Goal: Task Accomplishment & Management: Use online tool/utility

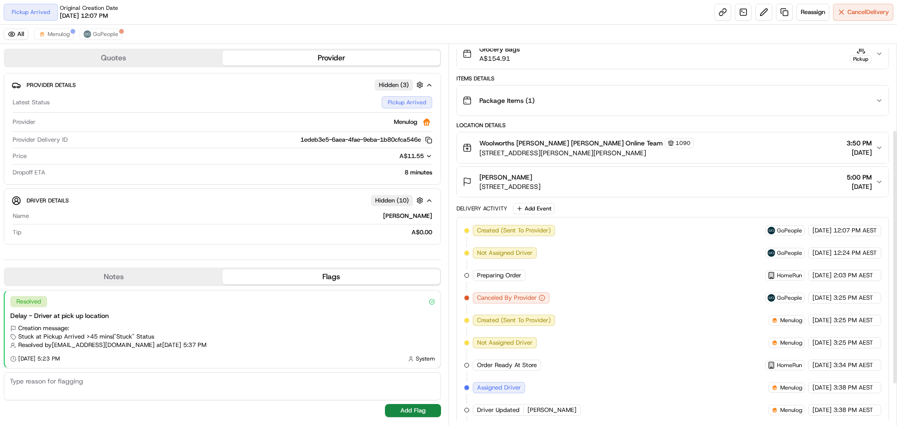
scroll to position [190, 0]
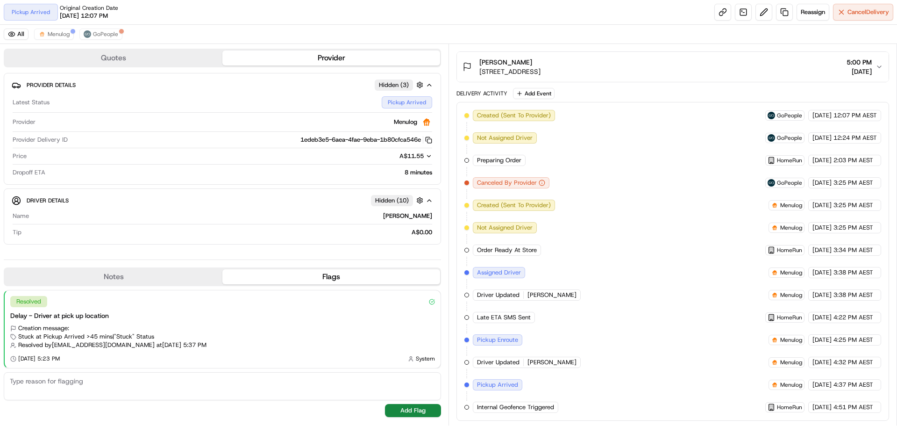
click at [877, 67] on icon "button" at bounding box center [878, 66] width 7 height 7
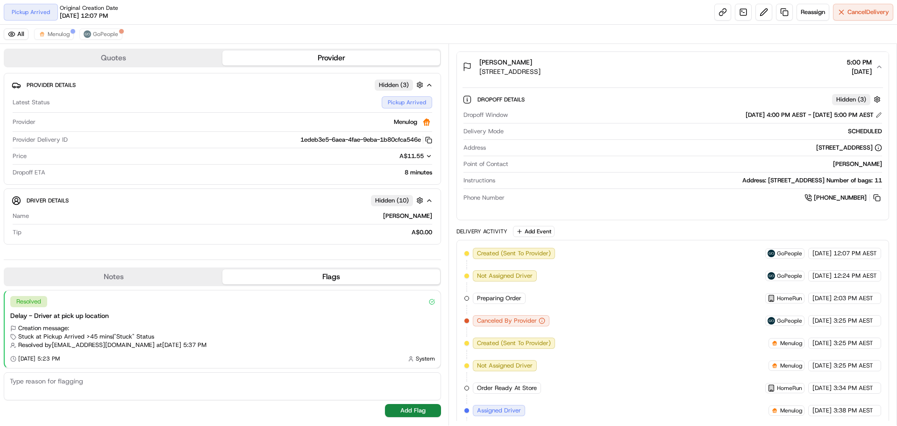
click at [877, 67] on icon "button" at bounding box center [878, 66] width 7 height 7
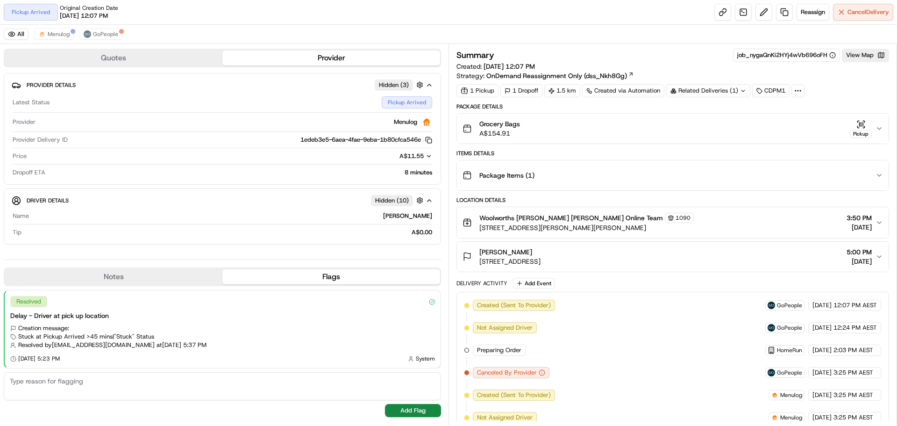
click at [427, 204] on icon "button" at bounding box center [429, 200] width 7 height 7
click at [427, 203] on icon "button" at bounding box center [429, 200] width 7 height 7
click at [731, 88] on div "Related Deliveries (1)" at bounding box center [708, 90] width 84 height 13
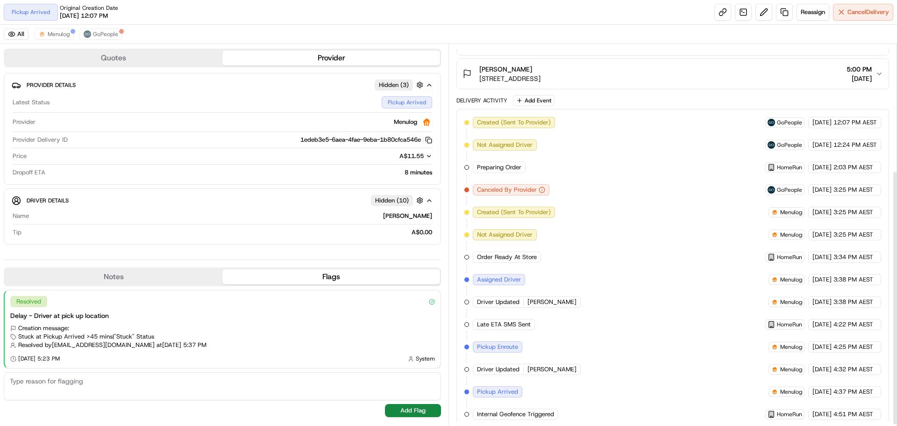
scroll to position [190, 0]
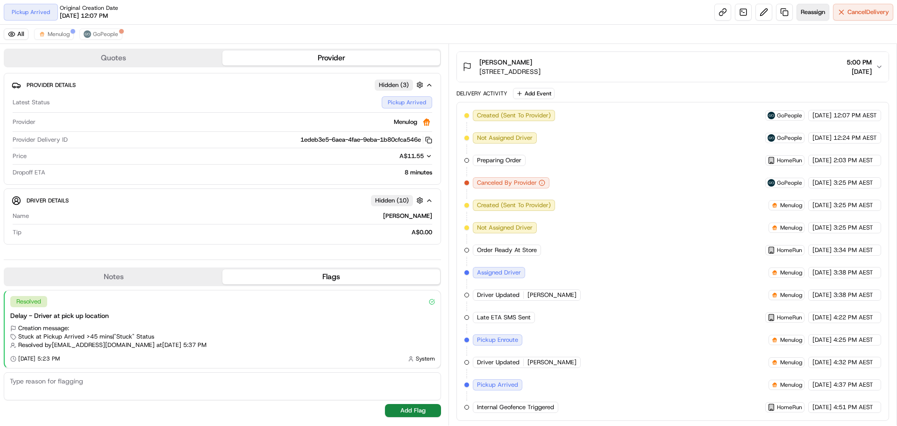
click at [821, 6] on button "Reassign" at bounding box center [813, 12] width 33 height 17
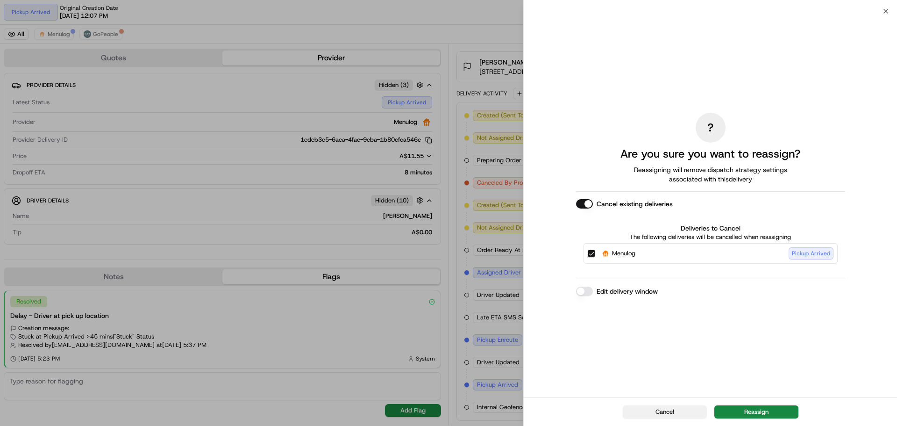
click at [670, 411] on button "Cancel" at bounding box center [665, 411] width 84 height 13
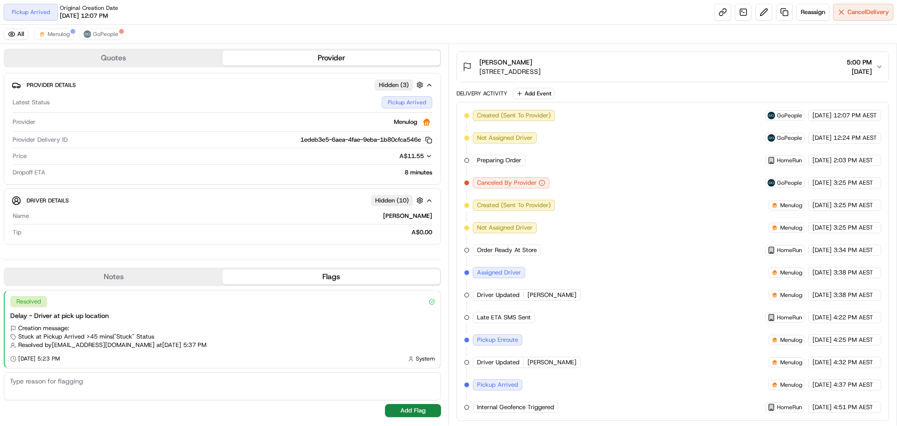
click at [428, 157] on icon "button" at bounding box center [429, 156] width 7 height 7
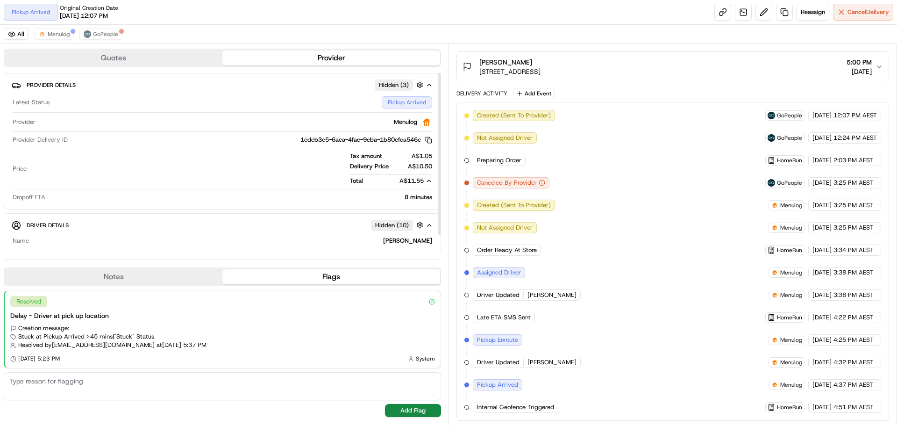
click at [425, 180] on div "A$11.55" at bounding box center [412, 181] width 40 height 8
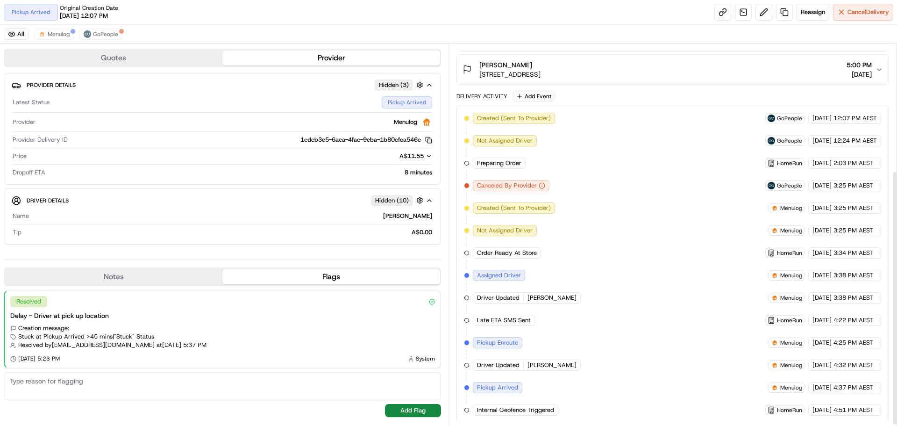
scroll to position [190, 0]
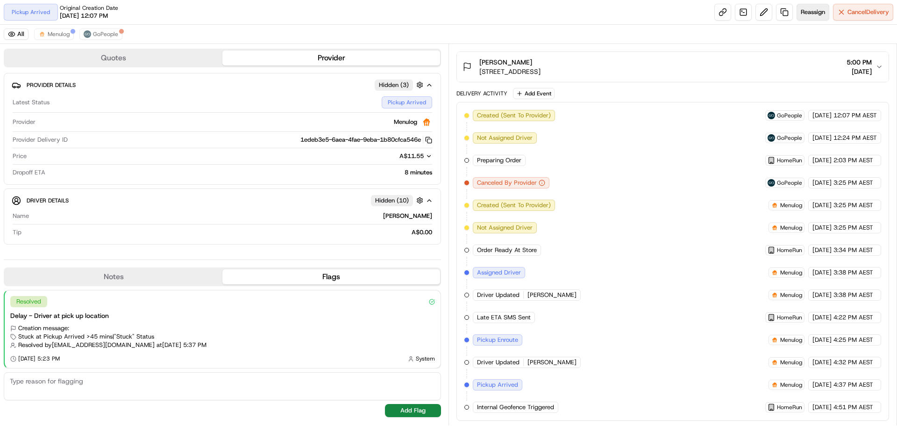
click at [808, 15] on span "Reassign" at bounding box center [813, 12] width 24 height 8
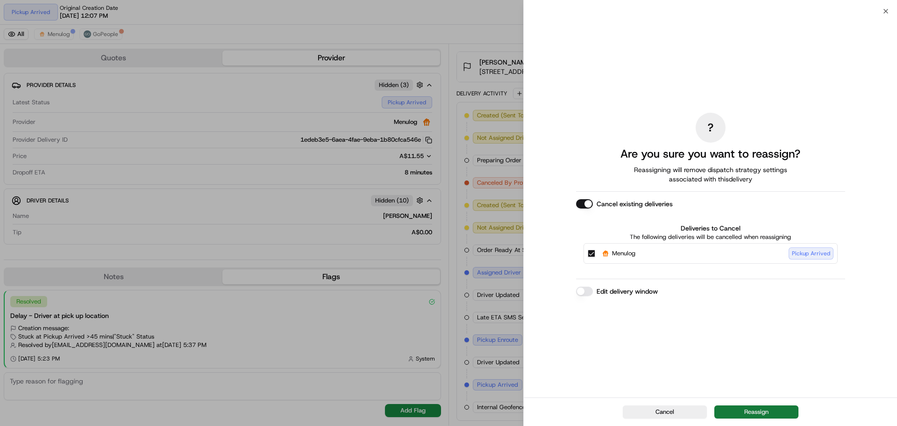
click at [759, 408] on button "Reassign" at bounding box center [756, 411] width 84 height 13
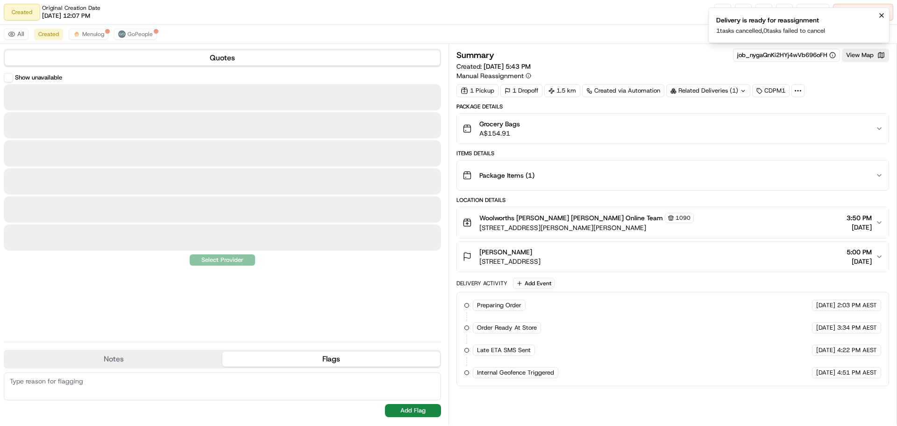
scroll to position [0, 0]
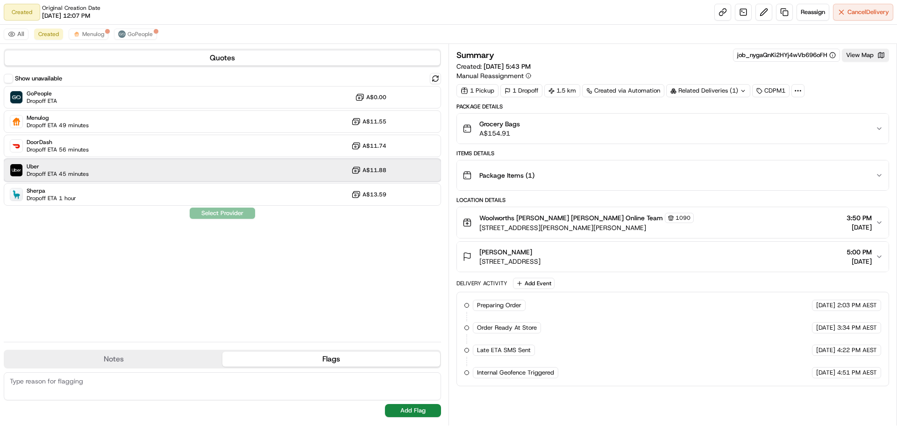
click at [157, 170] on div "Uber Dropoff ETA 45 minutes A$11.88" at bounding box center [222, 170] width 437 height 22
click at [231, 212] on button "Assign Provider" at bounding box center [222, 212] width 66 height 11
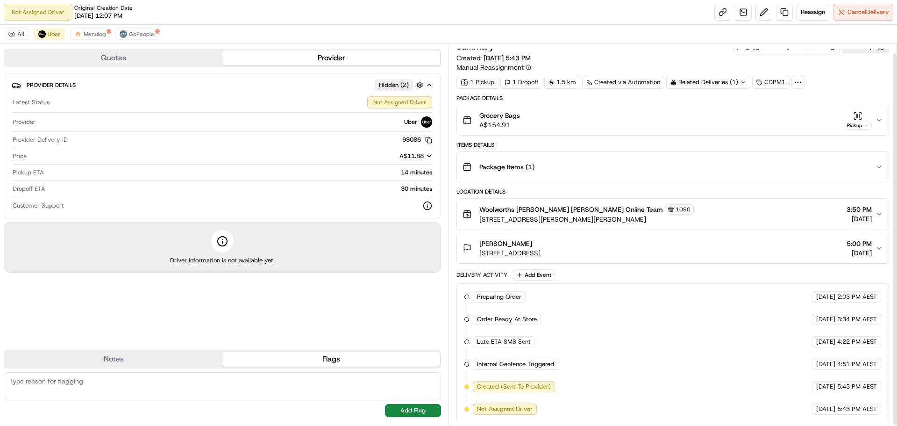
scroll to position [10, 0]
click at [90, 31] on span "Menulog" at bounding box center [95, 33] width 22 height 7
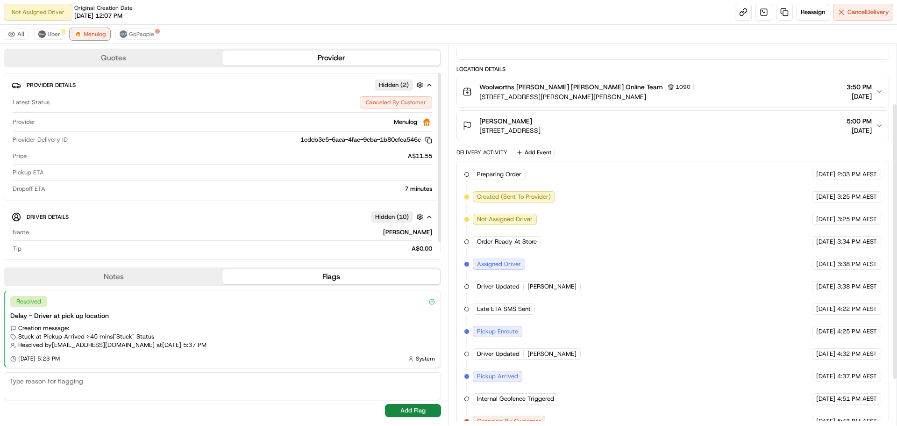
scroll to position [145, 0]
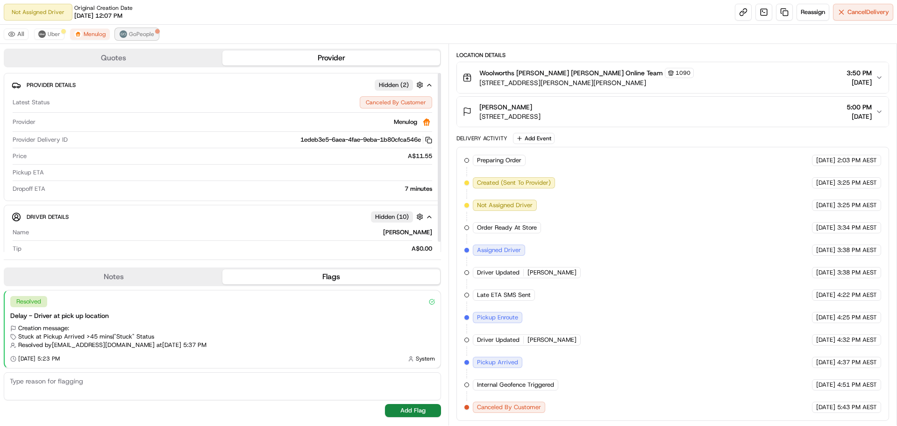
click at [143, 33] on span "GoPeople" at bounding box center [141, 33] width 25 height 7
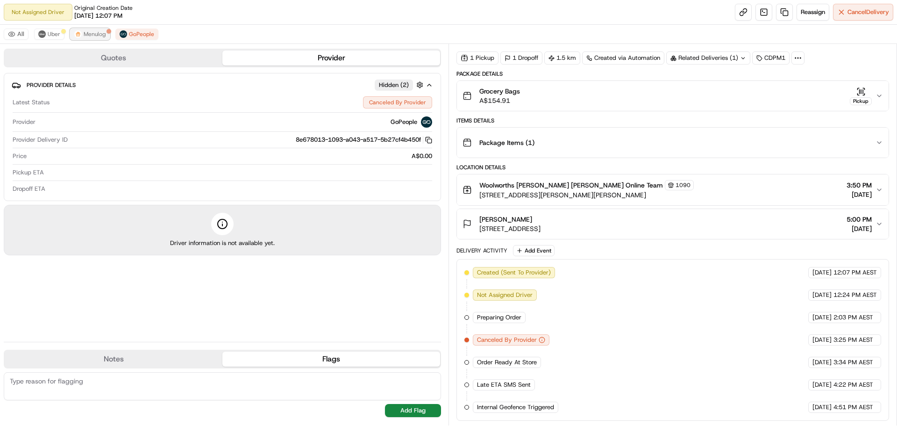
click at [96, 33] on span "Menulog" at bounding box center [95, 33] width 22 height 7
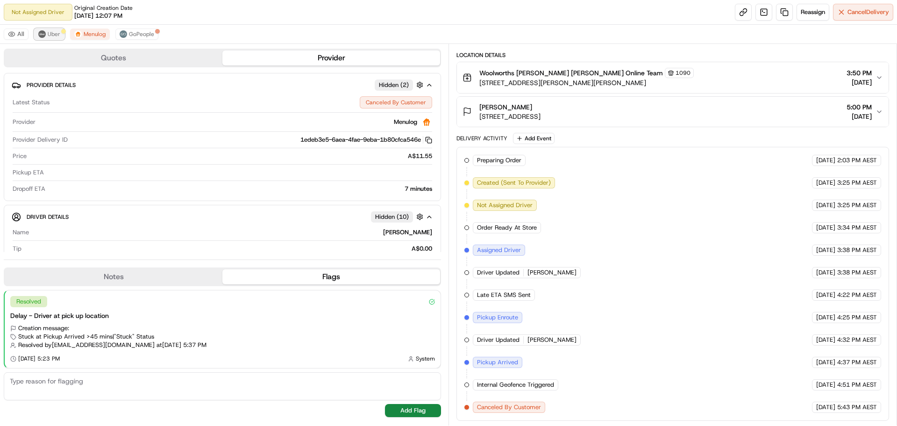
click at [42, 35] on img at bounding box center [41, 33] width 7 height 7
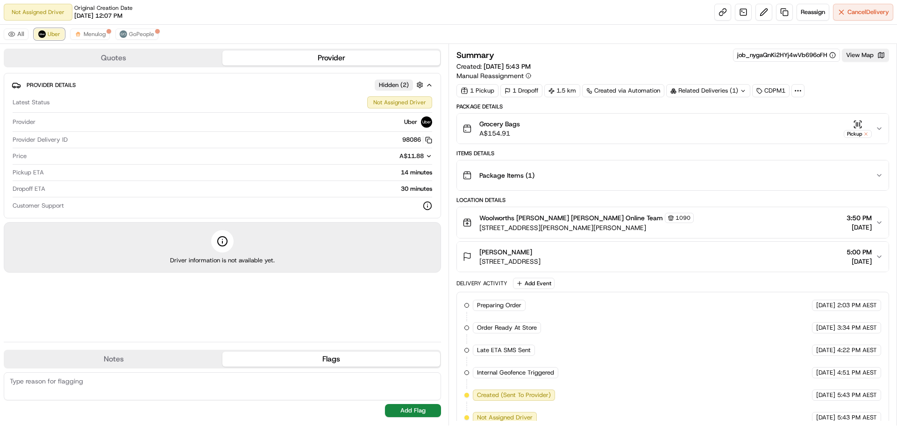
scroll to position [10, 0]
